Goal: Find specific page/section: Find specific page/section

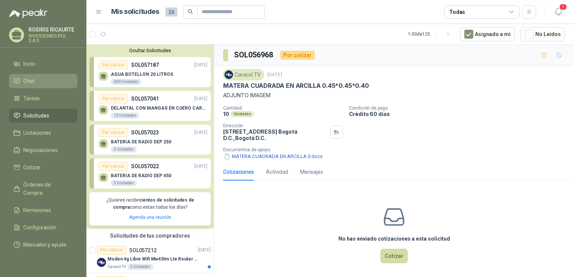
scroll to position [301, 0]
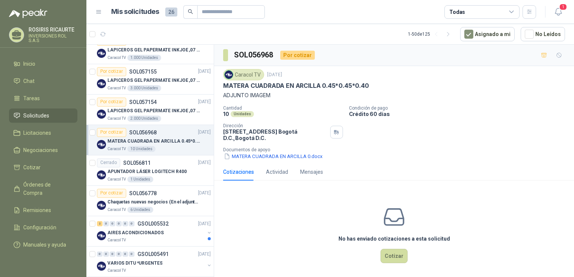
click at [36, 116] on span "Solicitudes" at bounding box center [36, 116] width 26 height 8
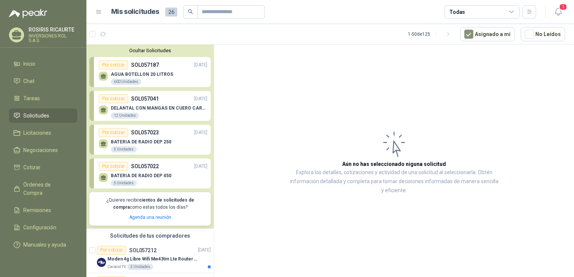
click at [152, 77] on p "AGUA BOTELLON 20 LITROS" at bounding box center [142, 74] width 62 height 5
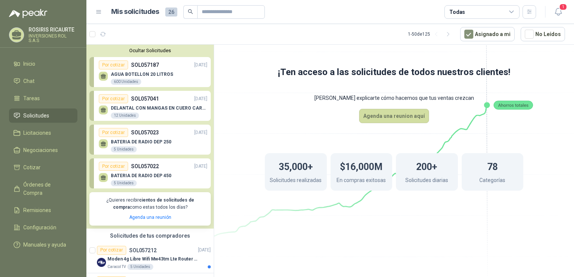
click at [112, 74] on p "AGUA BOTELLON 20 LITROS" at bounding box center [142, 74] width 62 height 5
click at [251, 114] on icon at bounding box center [394, 128] width 421 height 355
click at [154, 73] on p "AGUA BOTELLON 20 LITROS" at bounding box center [142, 74] width 62 height 5
click at [152, 78] on div "AGUA BOTELLON 20 LITROS 600 Unidades" at bounding box center [142, 79] width 62 height 14
